Goal: Contribute content

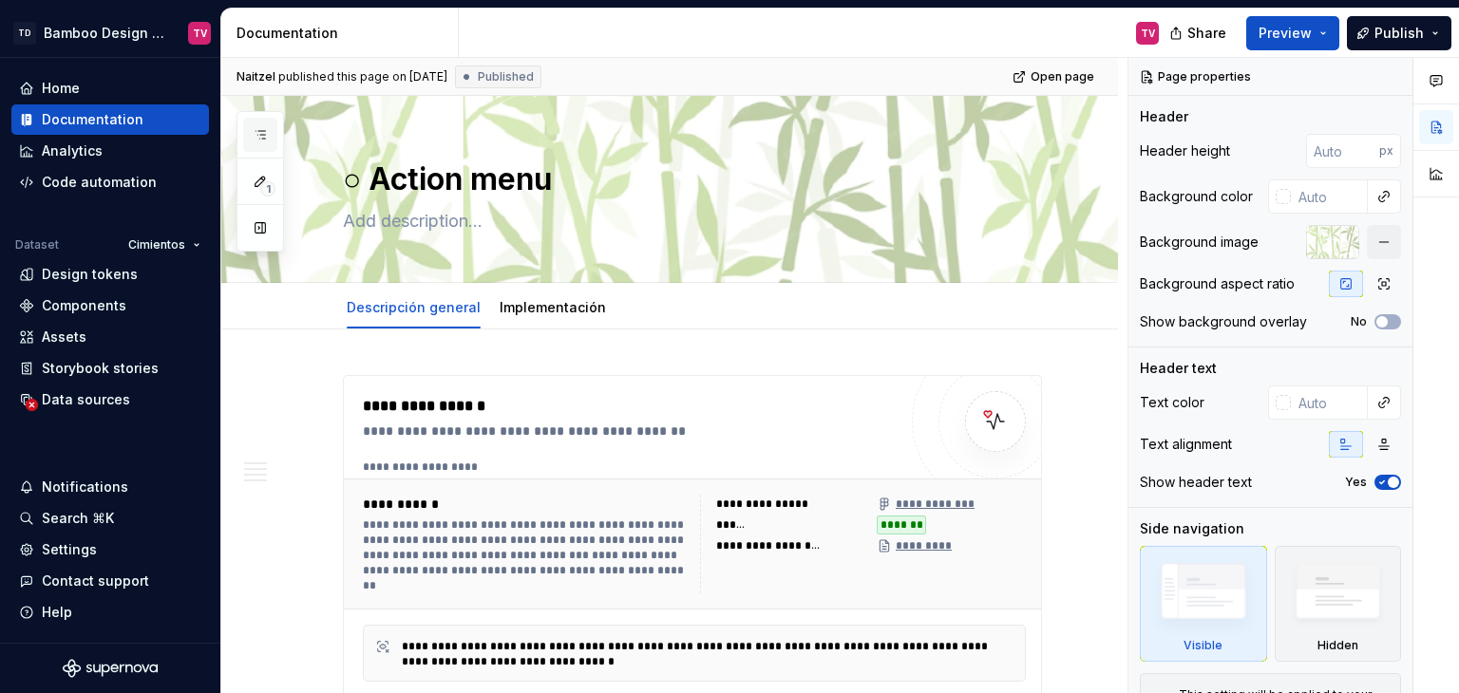
click at [258, 142] on icon "button" at bounding box center [260, 134] width 15 height 15
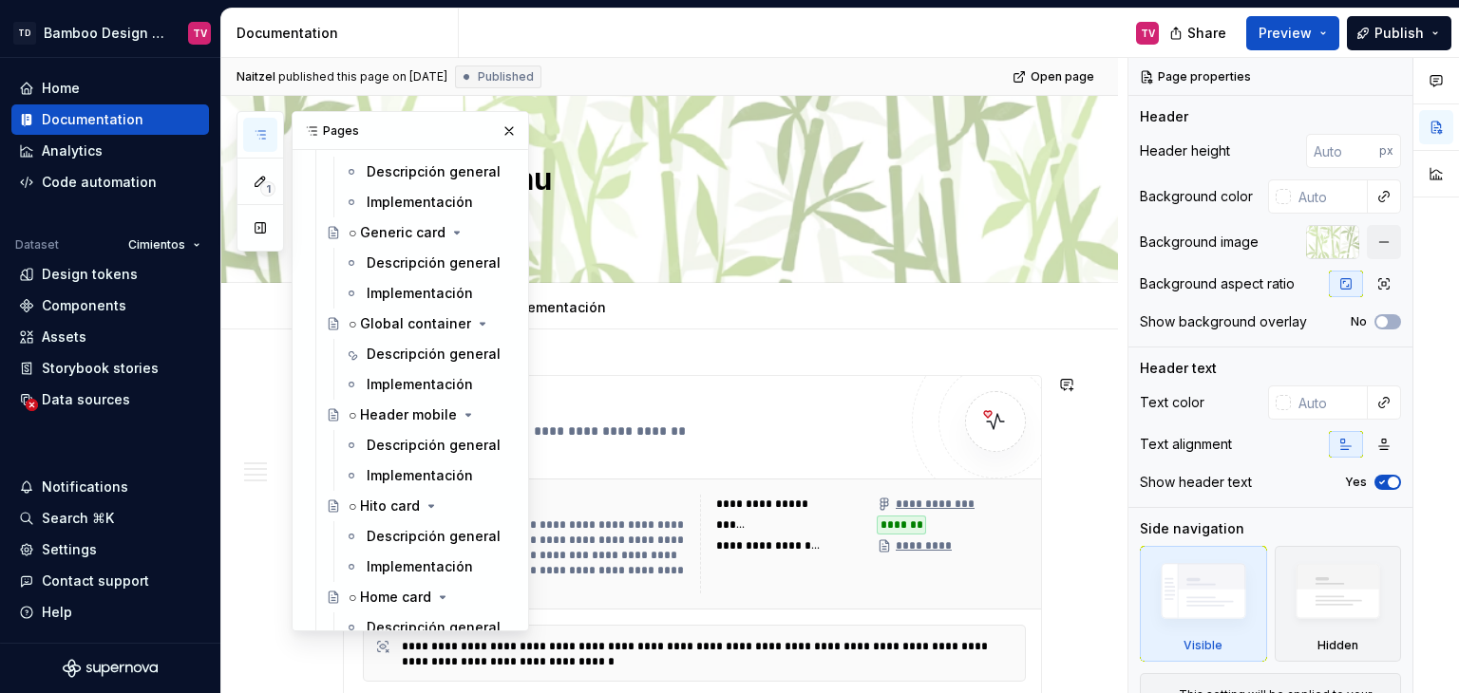
scroll to position [4749, 0]
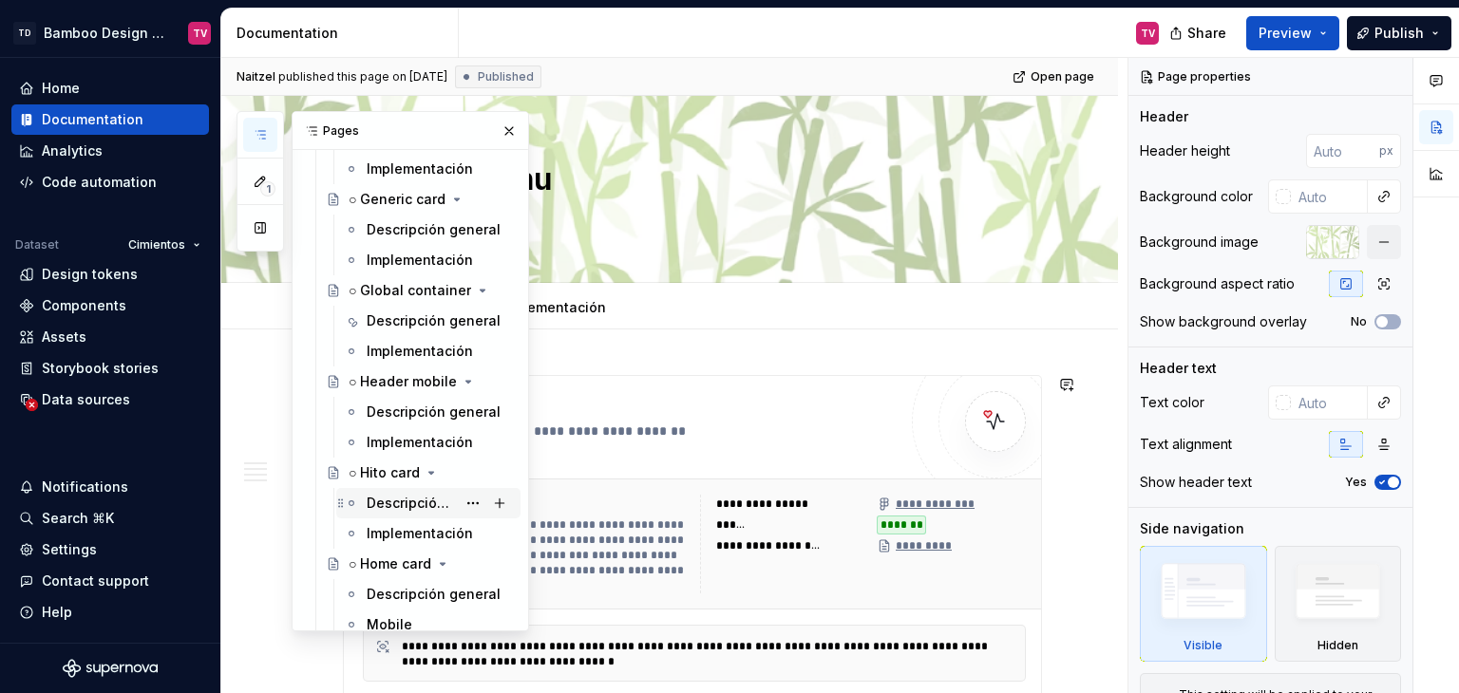
click at [380, 502] on div "Descripción general" at bounding box center [411, 503] width 89 height 19
click at [499, 126] on button "button" at bounding box center [509, 131] width 27 height 27
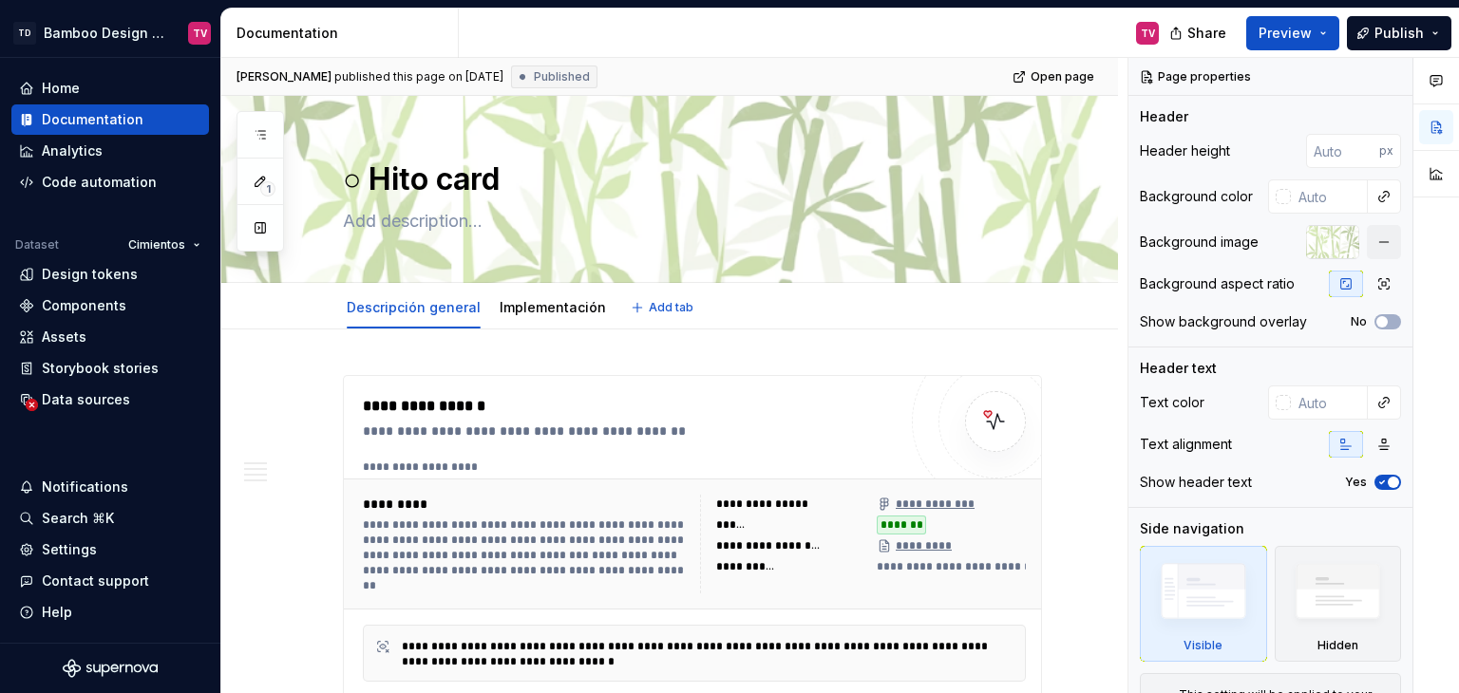
type textarea "*"
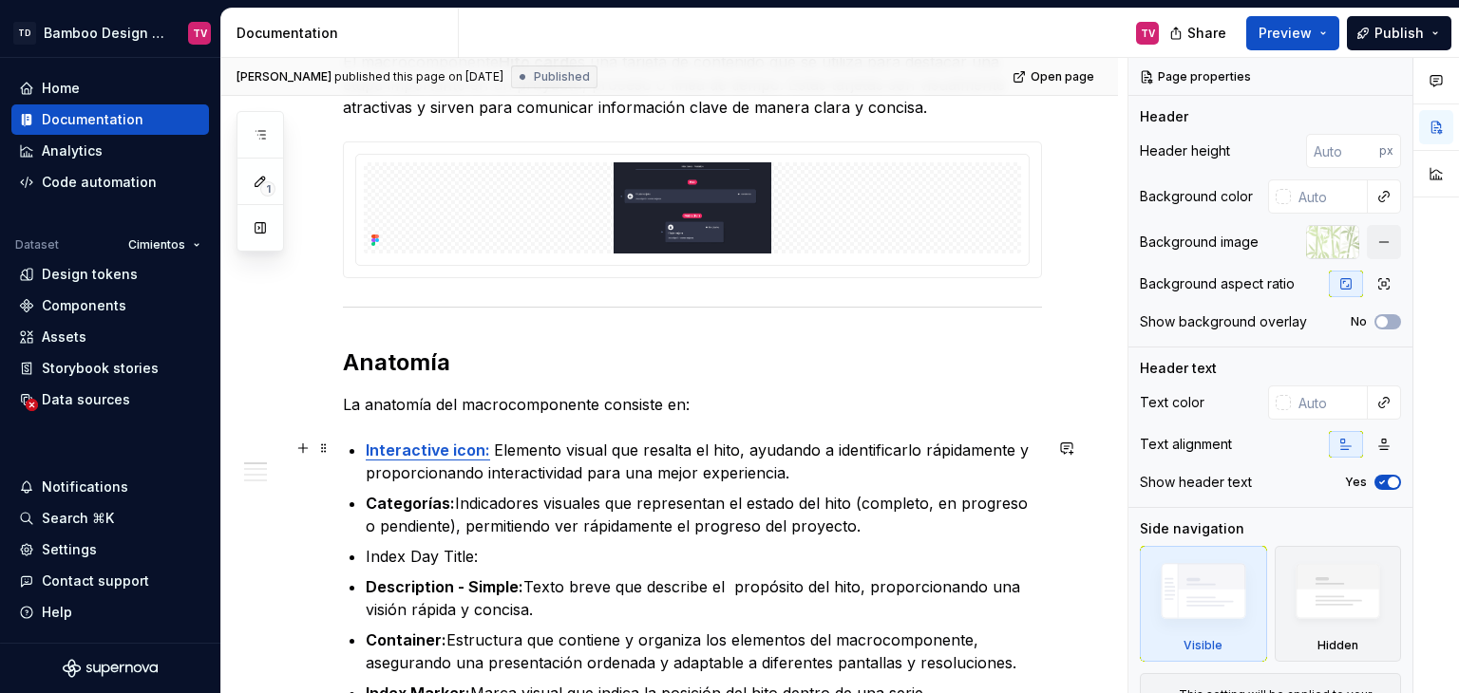
scroll to position [1140, 0]
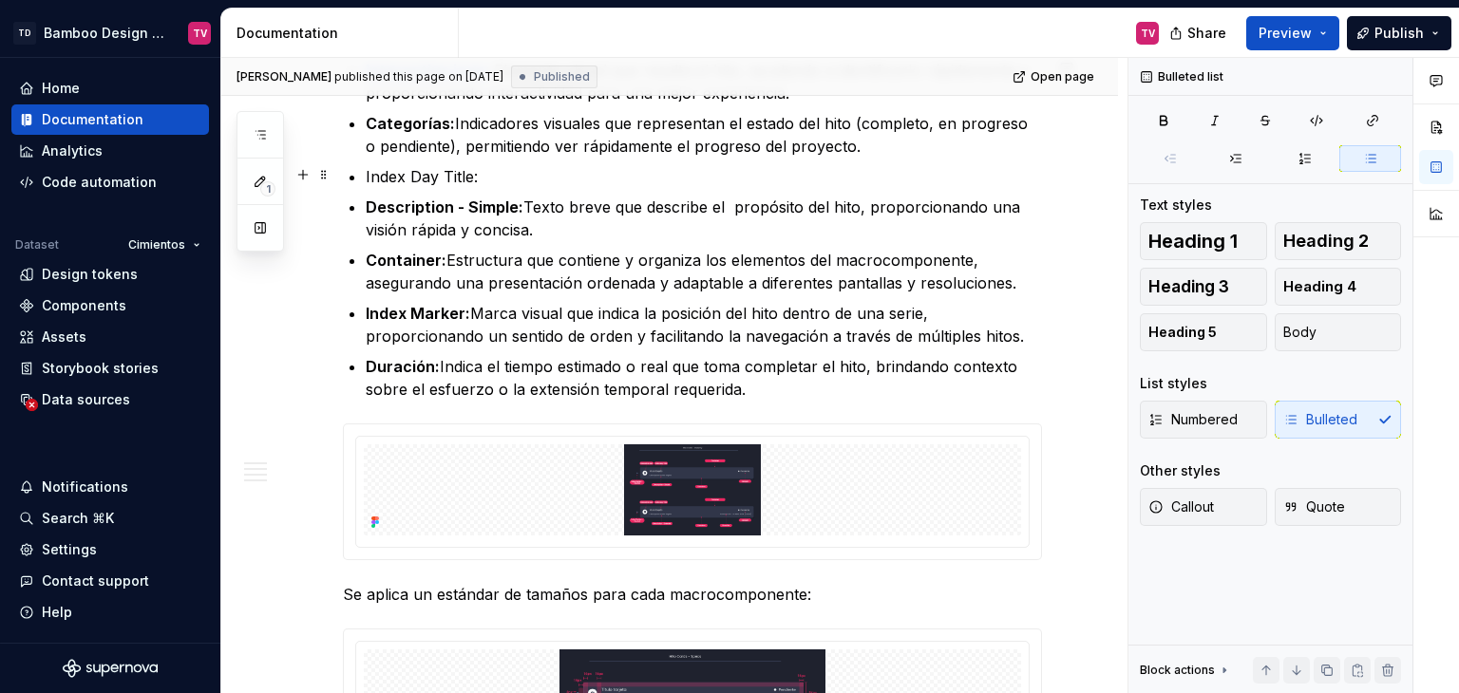
click at [490, 171] on p "Index Day Title:" at bounding box center [704, 176] width 676 height 23
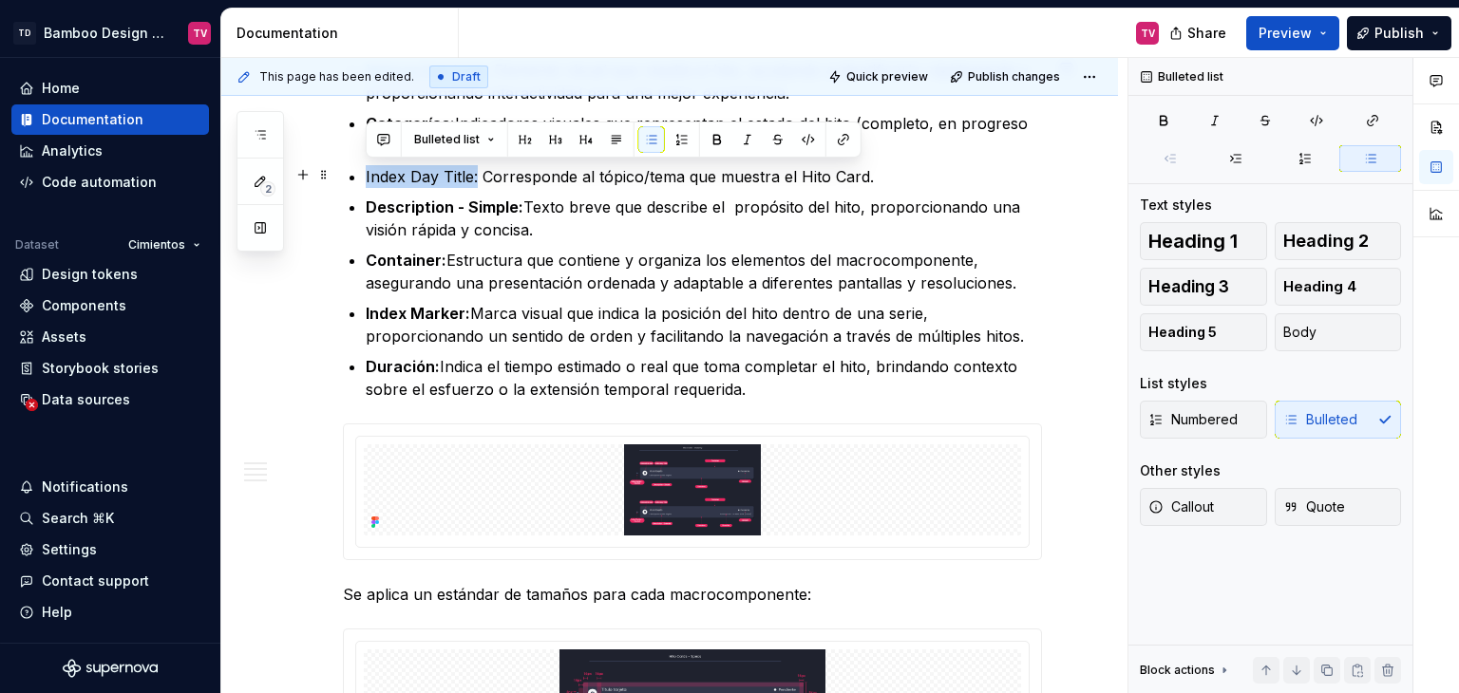
drag, startPoint x: 475, startPoint y: 176, endPoint x: 396, endPoint y: 161, distance: 80.1
click at [366, 174] on p "Index Day Title: Corresponde al tópico/tema que muestra el Hito Card." at bounding box center [704, 176] width 676 height 23
click at [1156, 119] on icon "button" at bounding box center [1163, 120] width 15 height 15
click at [1409, 28] on span "Publish" at bounding box center [1398, 33] width 49 height 19
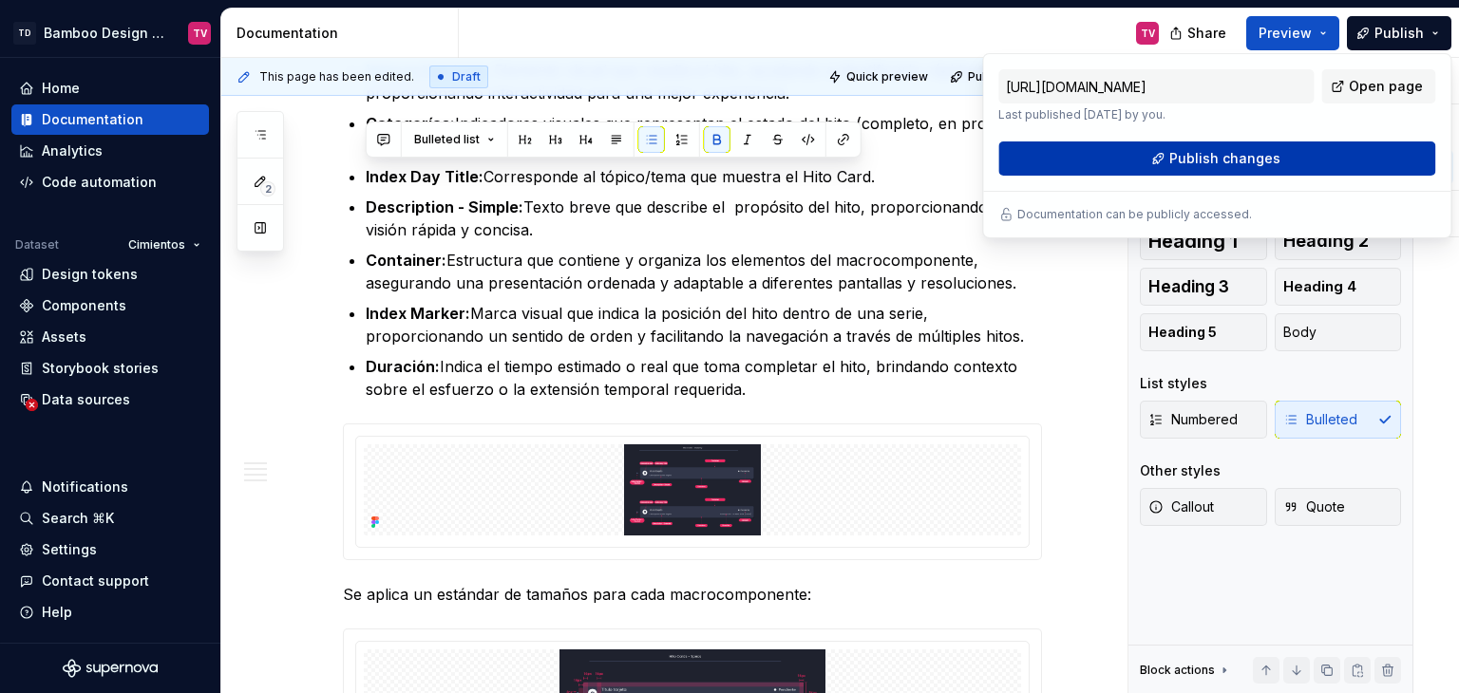
click at [1239, 158] on span "Publish changes" at bounding box center [1224, 158] width 111 height 19
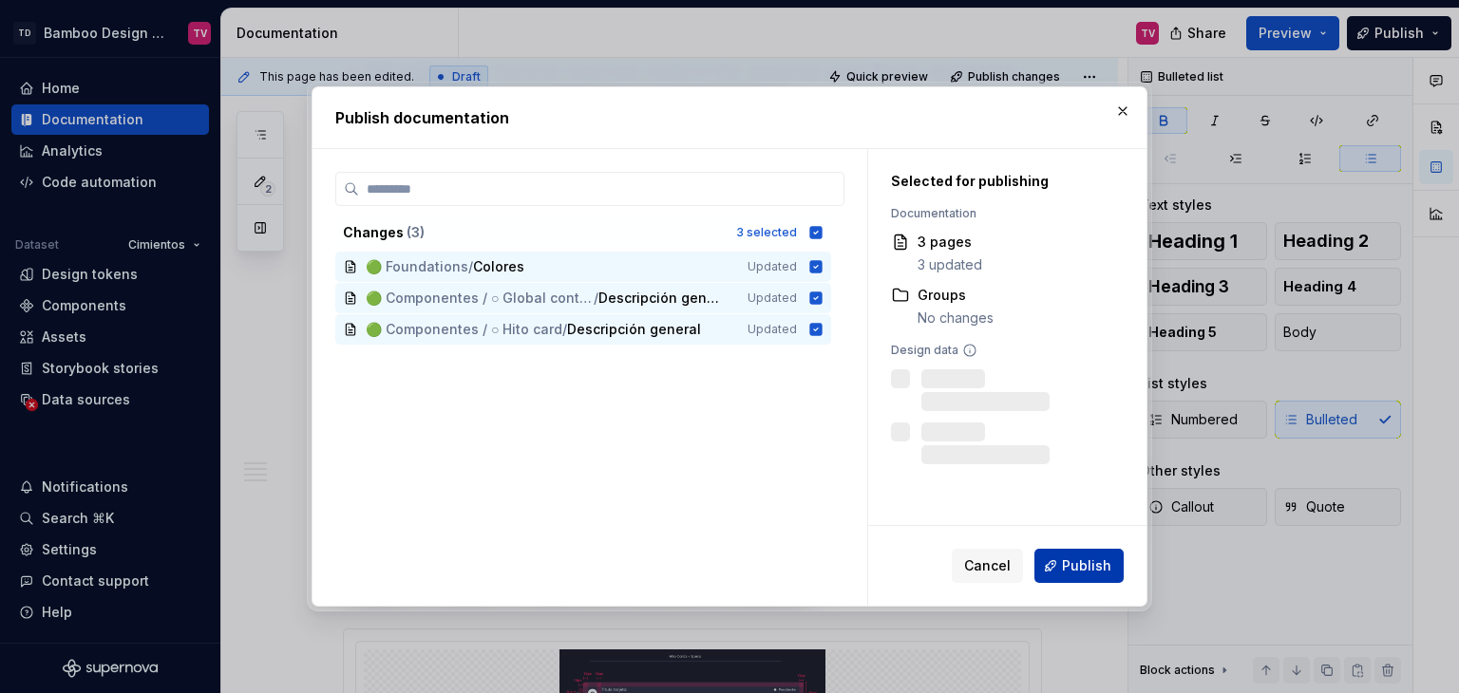
click at [1093, 569] on span "Publish" at bounding box center [1086, 566] width 49 height 19
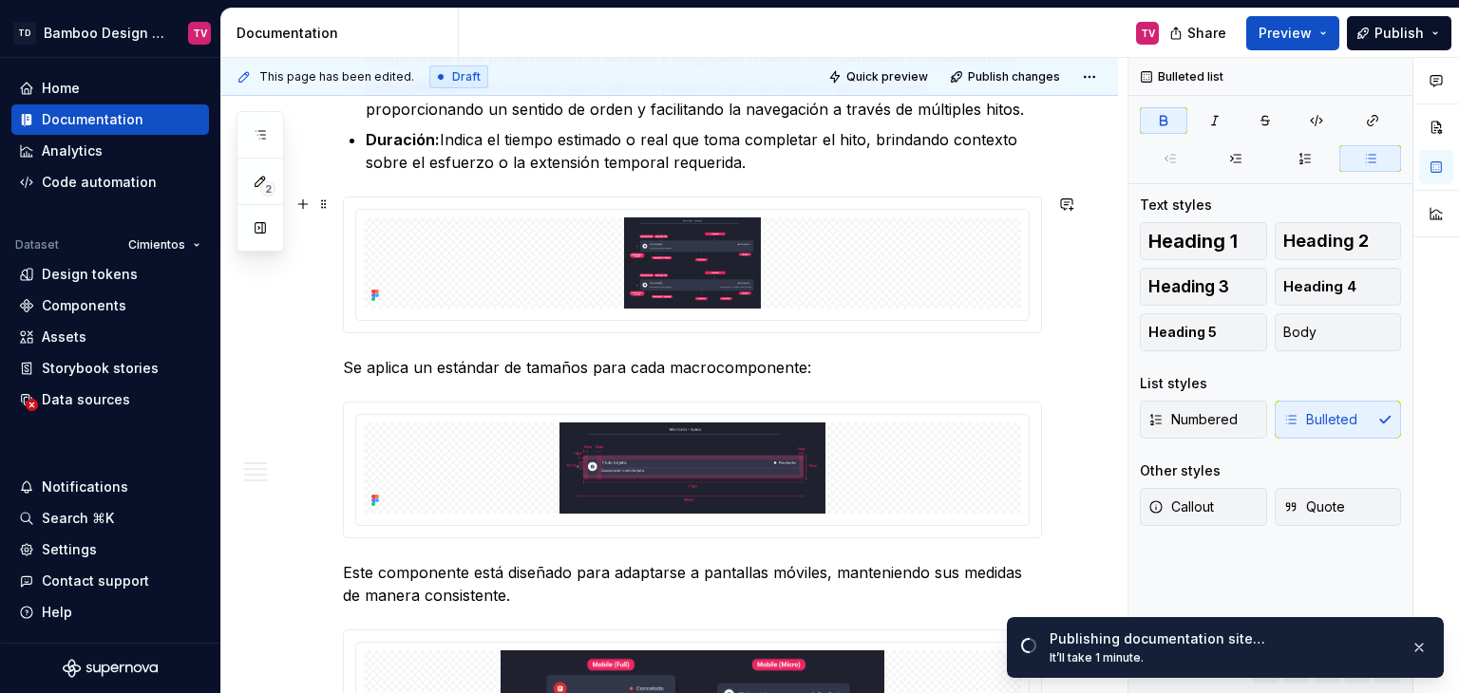
scroll to position [1425, 0]
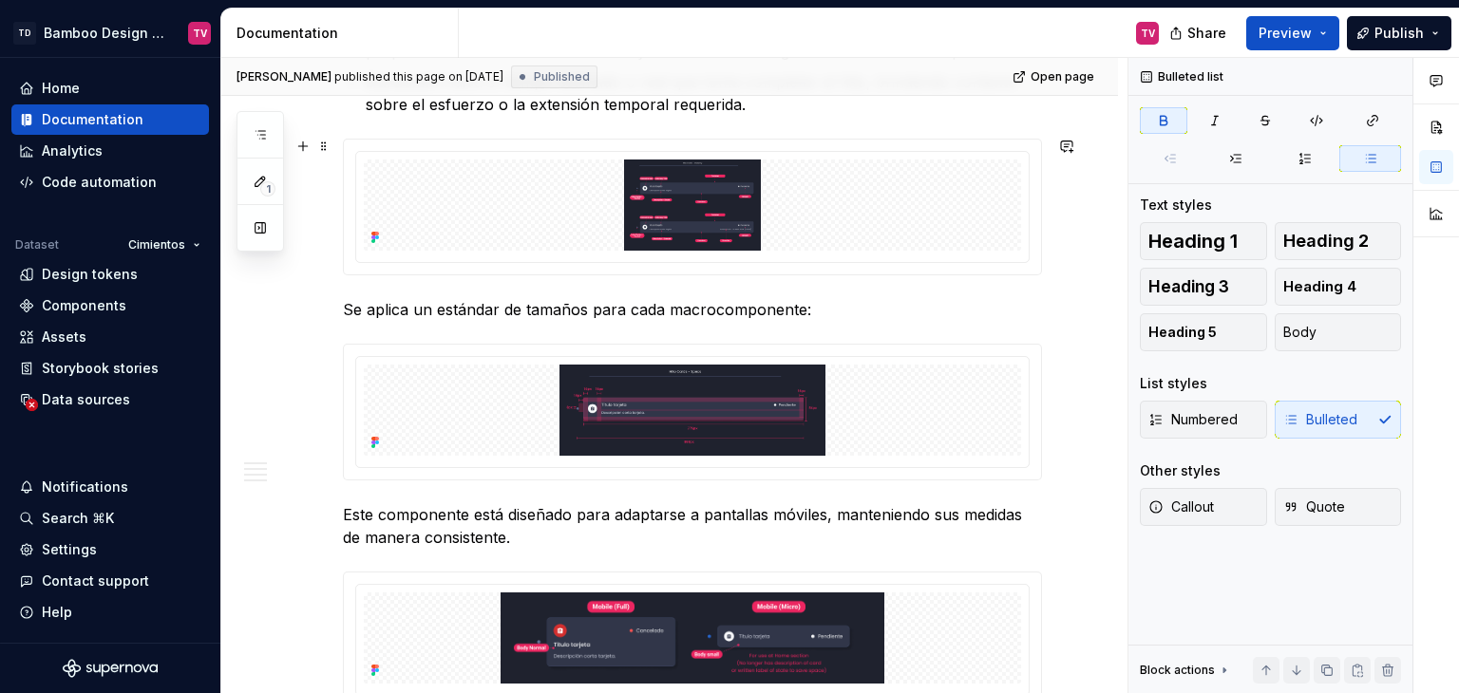
type textarea "*"
